Goal: Information Seeking & Learning: Stay updated

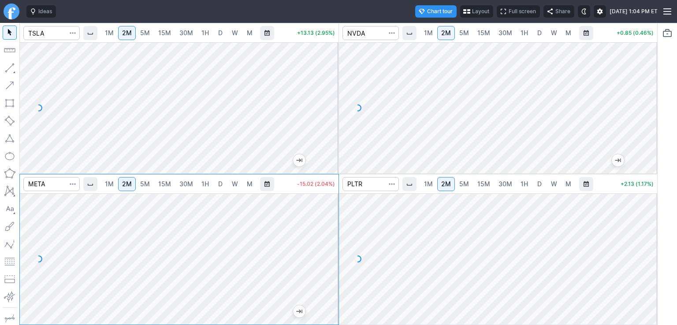
click at [332, 84] on div at bounding box center [329, 105] width 19 height 109
